Goal: Task Accomplishment & Management: Manage account settings

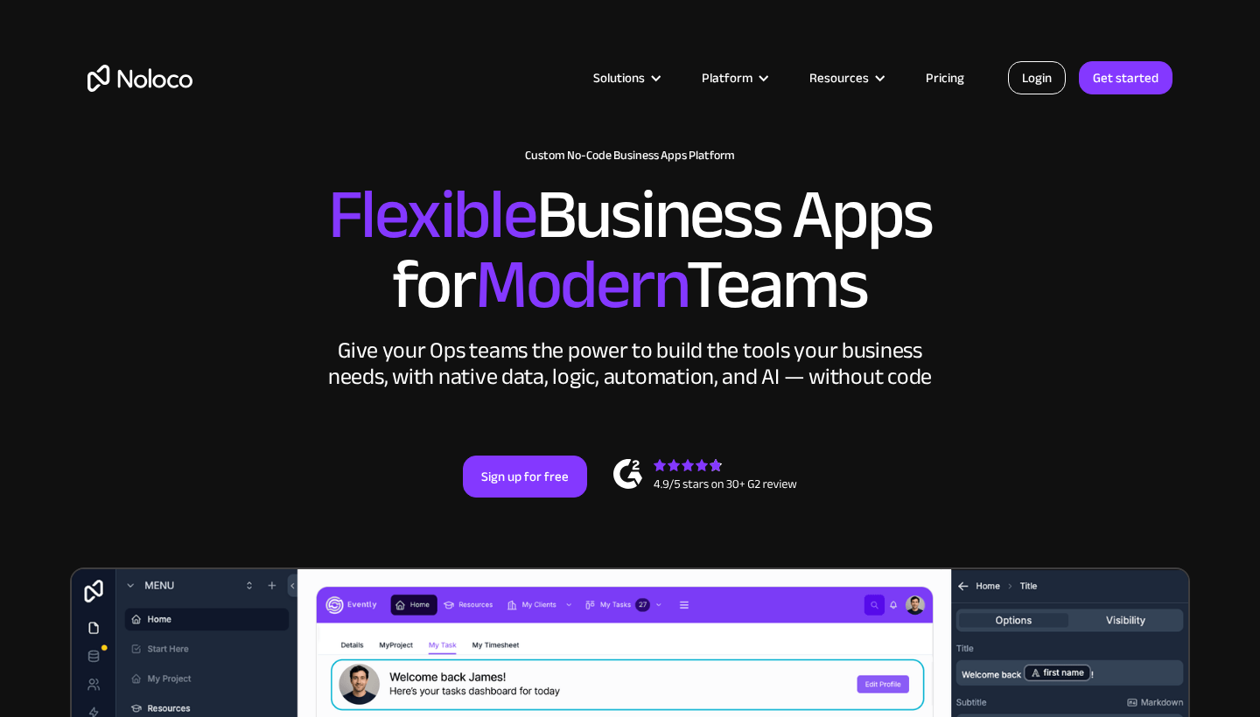
click at [1038, 75] on link "Login" at bounding box center [1037, 77] width 58 height 33
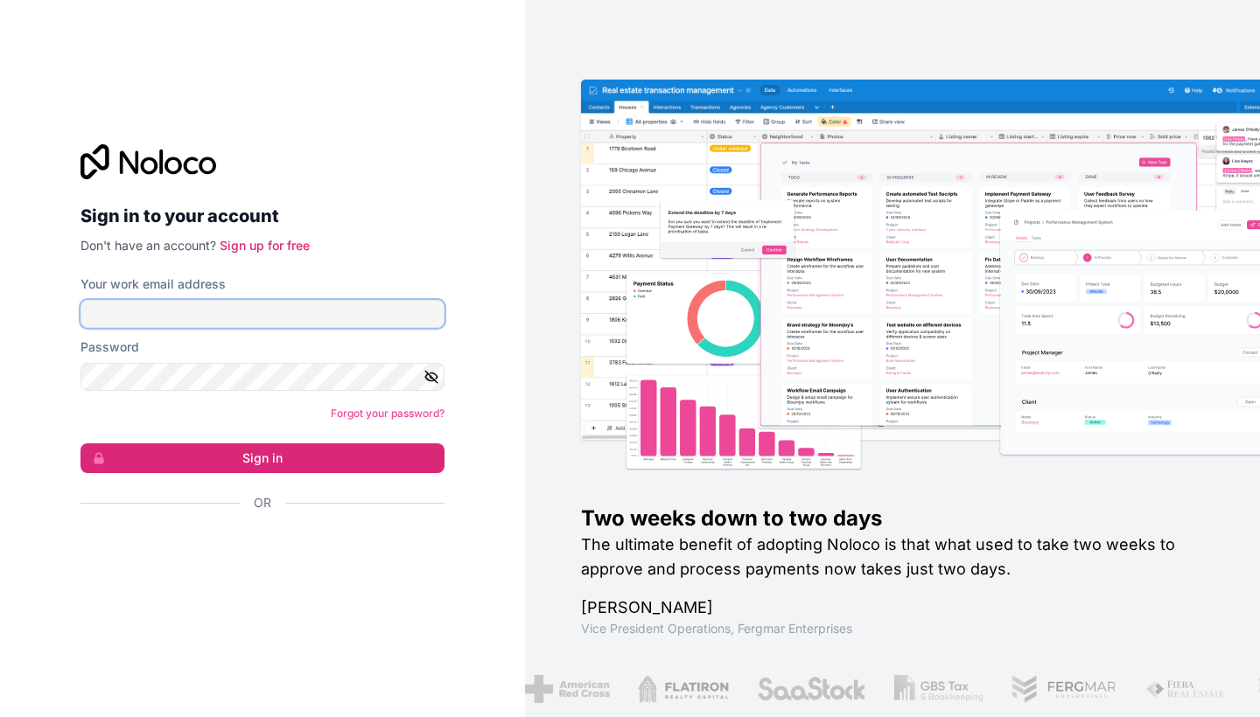
paste input "[EMAIL_ADDRESS][DOMAIN_NAME]"
type input "[EMAIL_ADDRESS][DOMAIN_NAME]"
click at [413, 478] on form "Your work email address mj@salles-parisiennes.com Password Forgot your password…" at bounding box center [262, 424] width 364 height 297
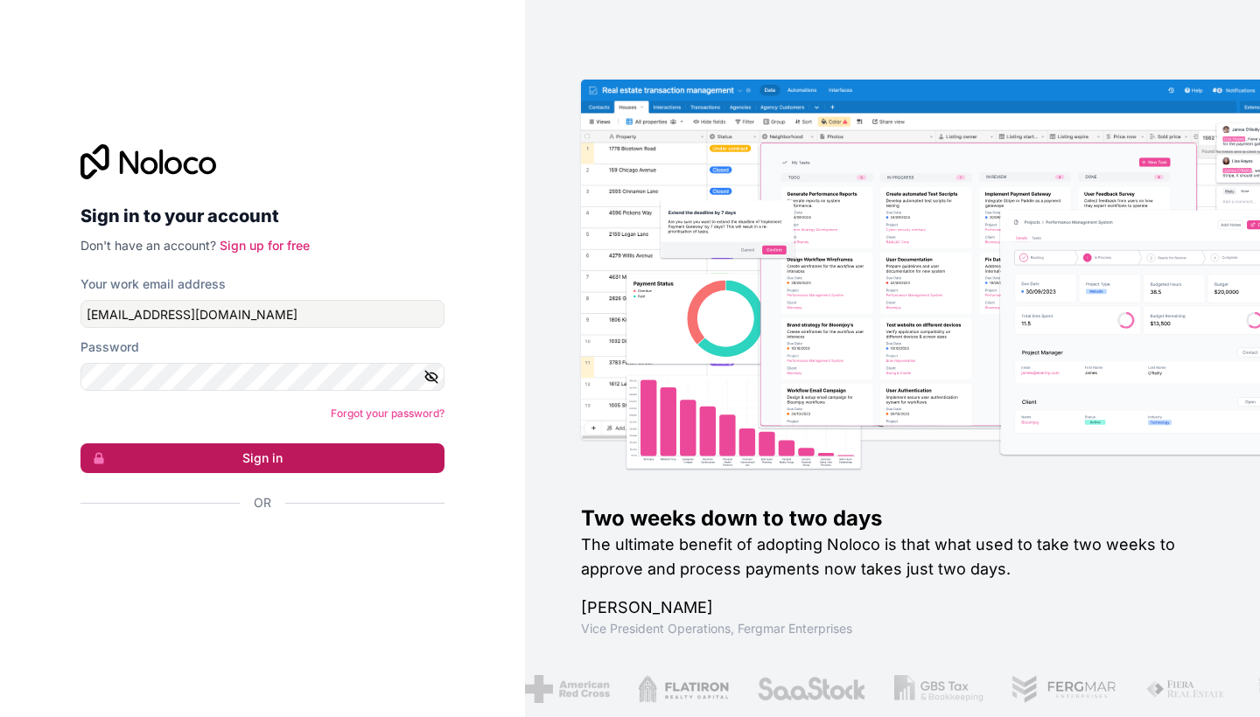
click at [409, 465] on button "Sign in" at bounding box center [262, 458] width 364 height 30
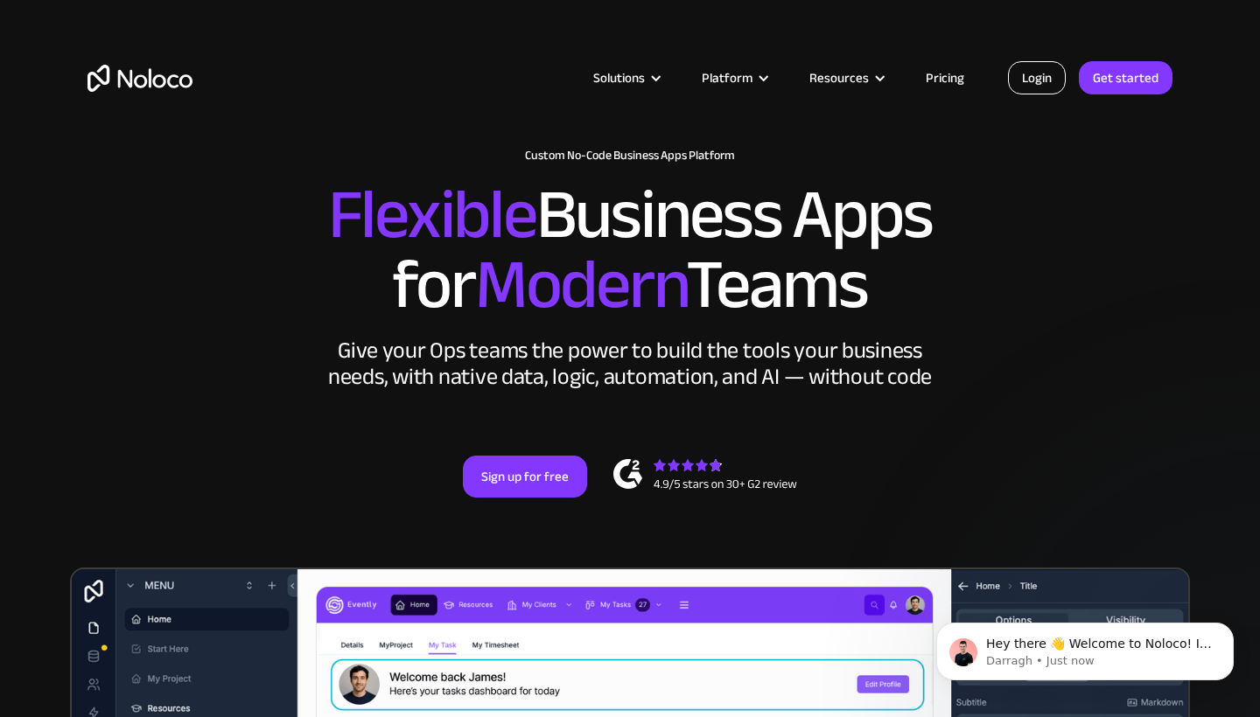
click at [1048, 73] on link "Login" at bounding box center [1037, 77] width 58 height 33
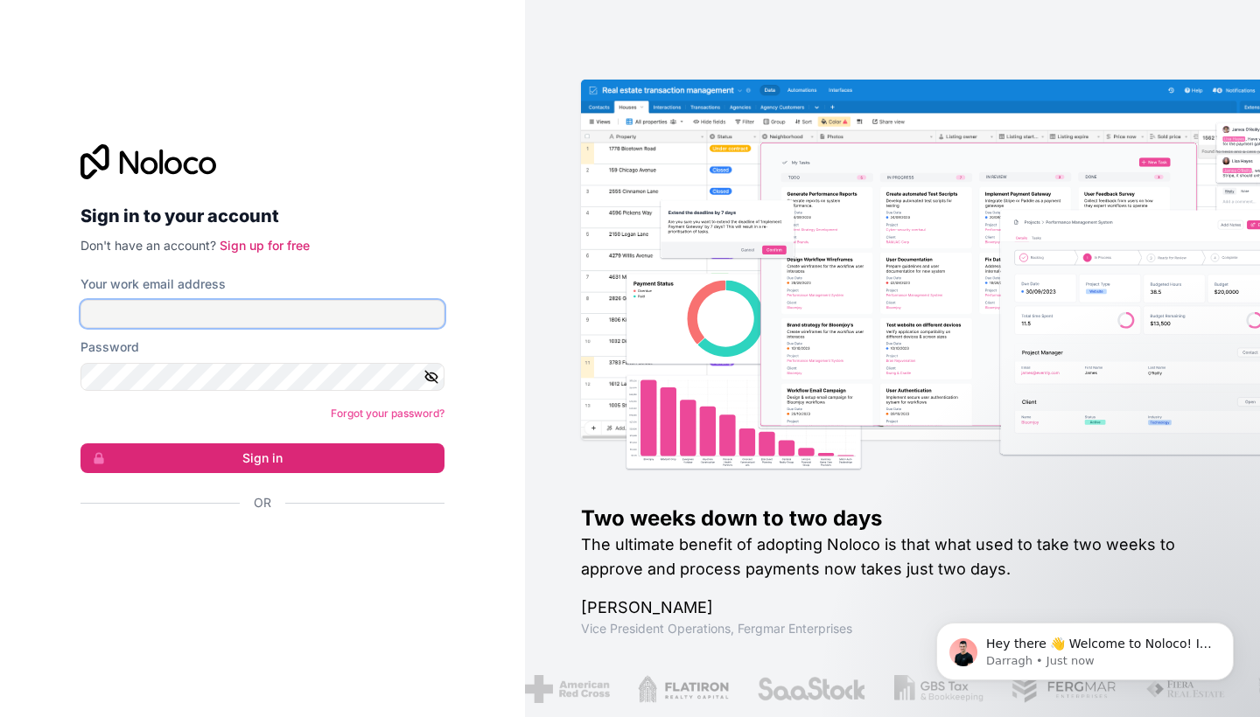
paste input "Boubette;35"
type input "Boubette;35"
click at [150, 314] on input "Boubette;35" at bounding box center [262, 314] width 364 height 28
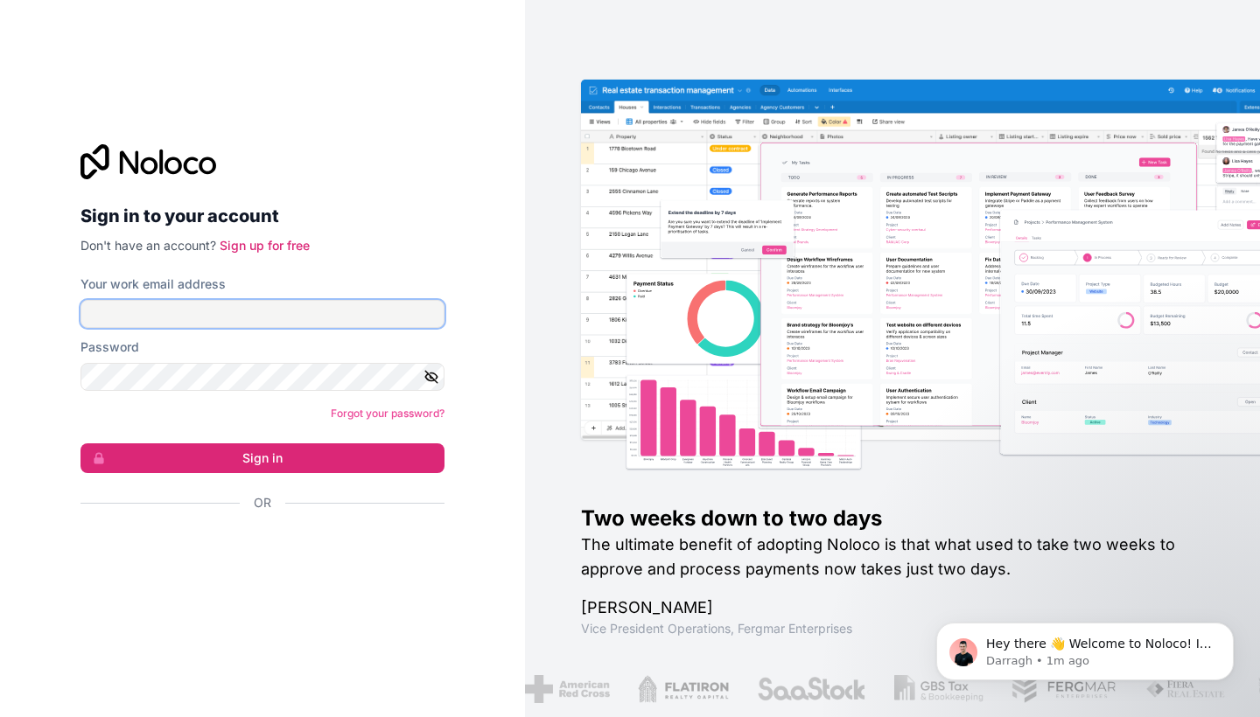
click at [224, 304] on input "Your work email address" at bounding box center [262, 314] width 364 height 28
paste input "[EMAIL_ADDRESS][DOMAIN_NAME]"
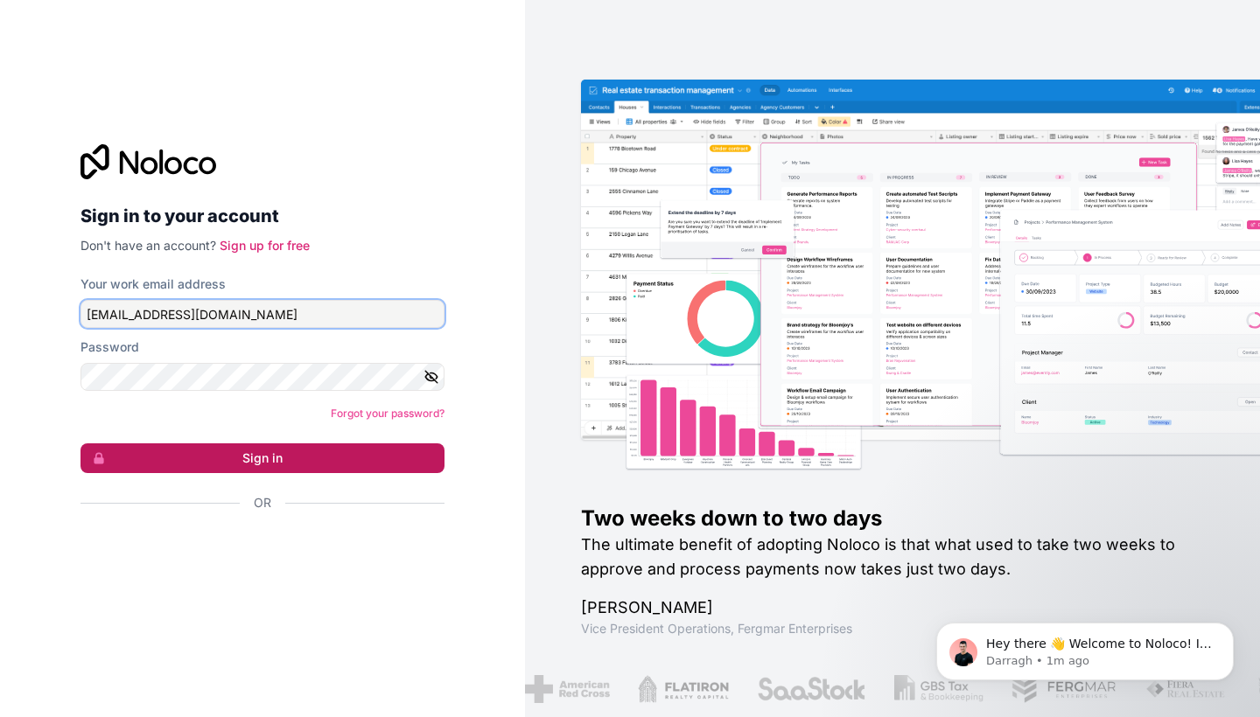
type input "[EMAIL_ADDRESS][DOMAIN_NAME]"
click at [306, 446] on button "Sign in" at bounding box center [262, 458] width 364 height 30
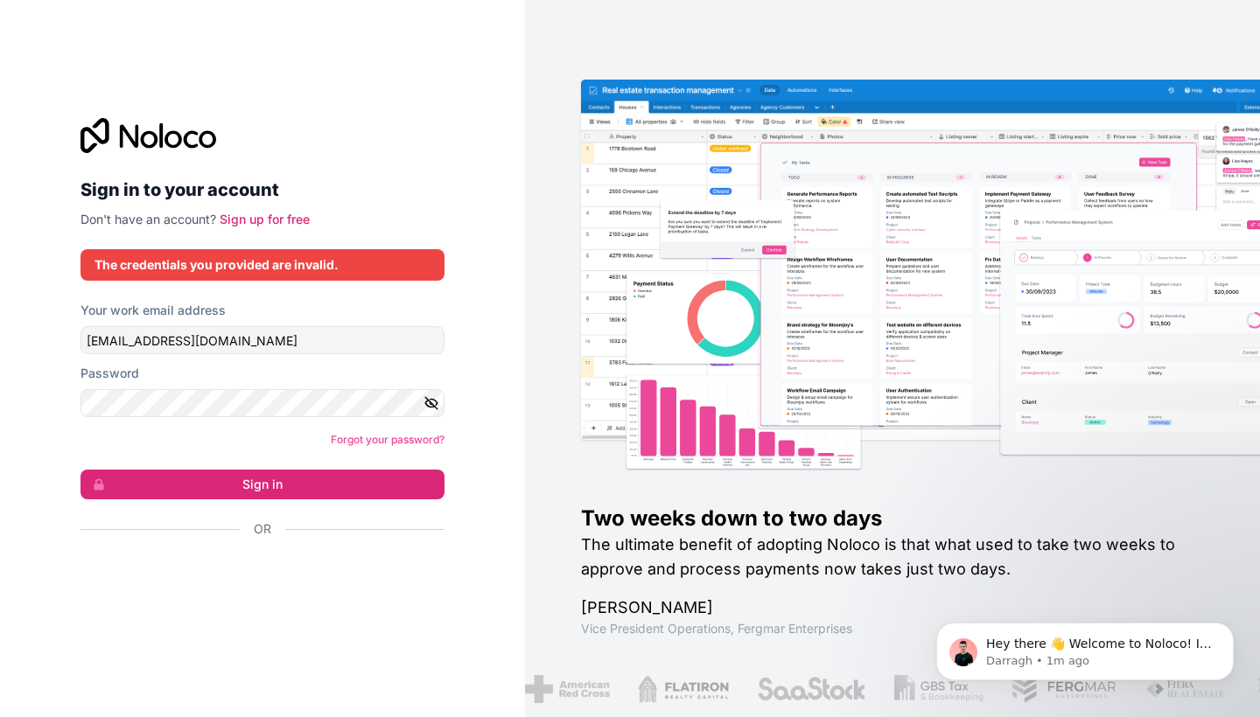
click at [430, 398] on icon "button" at bounding box center [431, 403] width 16 height 16
